Goal: Information Seeking & Learning: Find specific fact

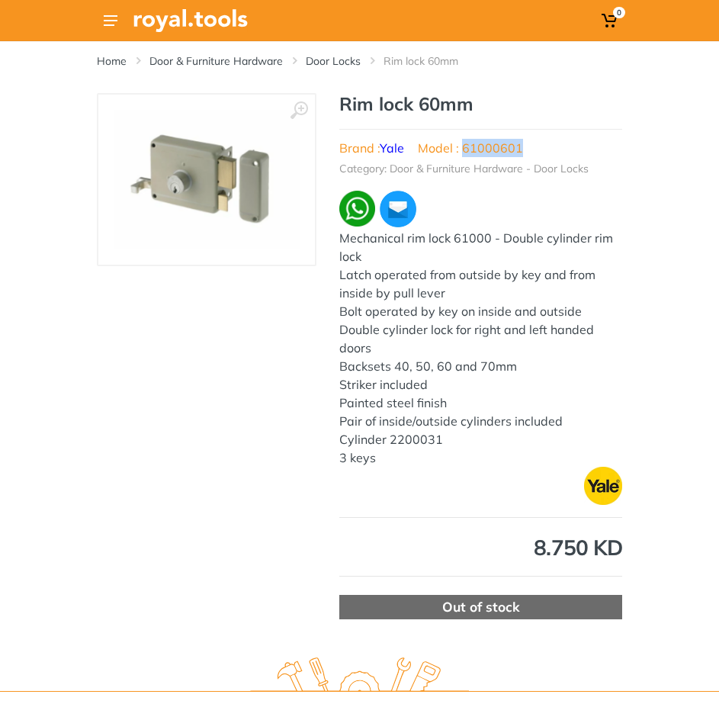
drag, startPoint x: 526, startPoint y: 149, endPoint x: 464, endPoint y: 149, distance: 62.5
click at [464, 149] on ul "Brand : Yale Model : 61000601" at bounding box center [480, 143] width 283 height 28
copy li "61000601"
drag, startPoint x: 410, startPoint y: 147, endPoint x: 383, endPoint y: 150, distance: 26.8
click at [383, 150] on ul "Brand : Yale Model : 61000601" at bounding box center [480, 143] width 283 height 28
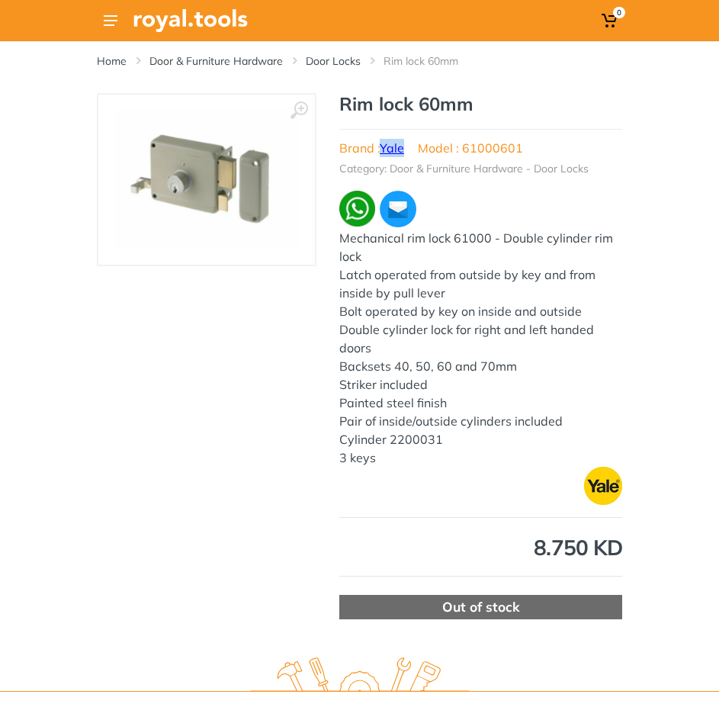
copy link "Yale"
drag, startPoint x: 336, startPoint y: 237, endPoint x: 455, endPoint y: 258, distance: 120.0
click at [455, 258] on div "‹ › Rim lock 60mm Brand : Yale Model : 61000601 Out of stock" at bounding box center [360, 356] width 526 height 526
copy div "Mechanical rim lock 61000 - Double cylinder rim lock"
drag, startPoint x: 188, startPoint y: 337, endPoint x: 219, endPoint y: 328, distance: 31.9
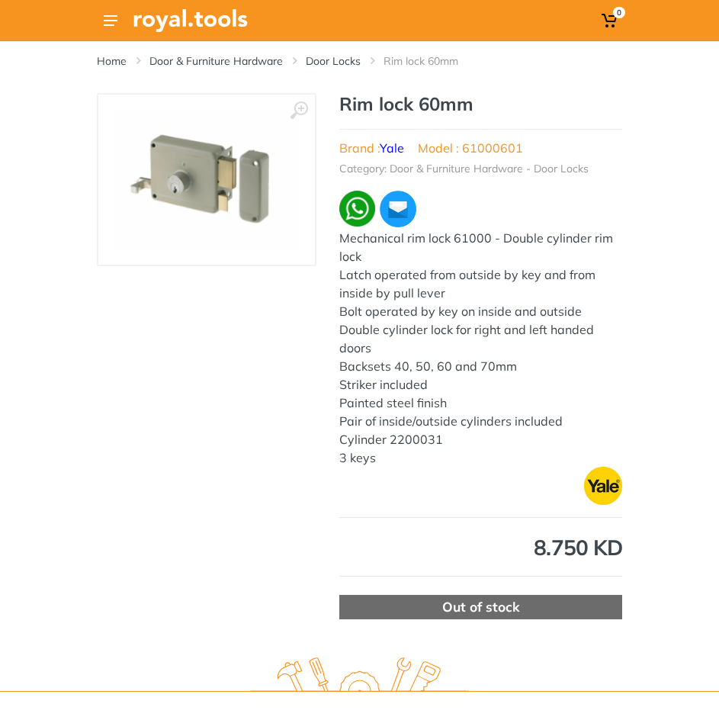
click at [188, 336] on div "‹ ›" at bounding box center [207, 356] width 220 height 526
